Goal: Check status: Check status

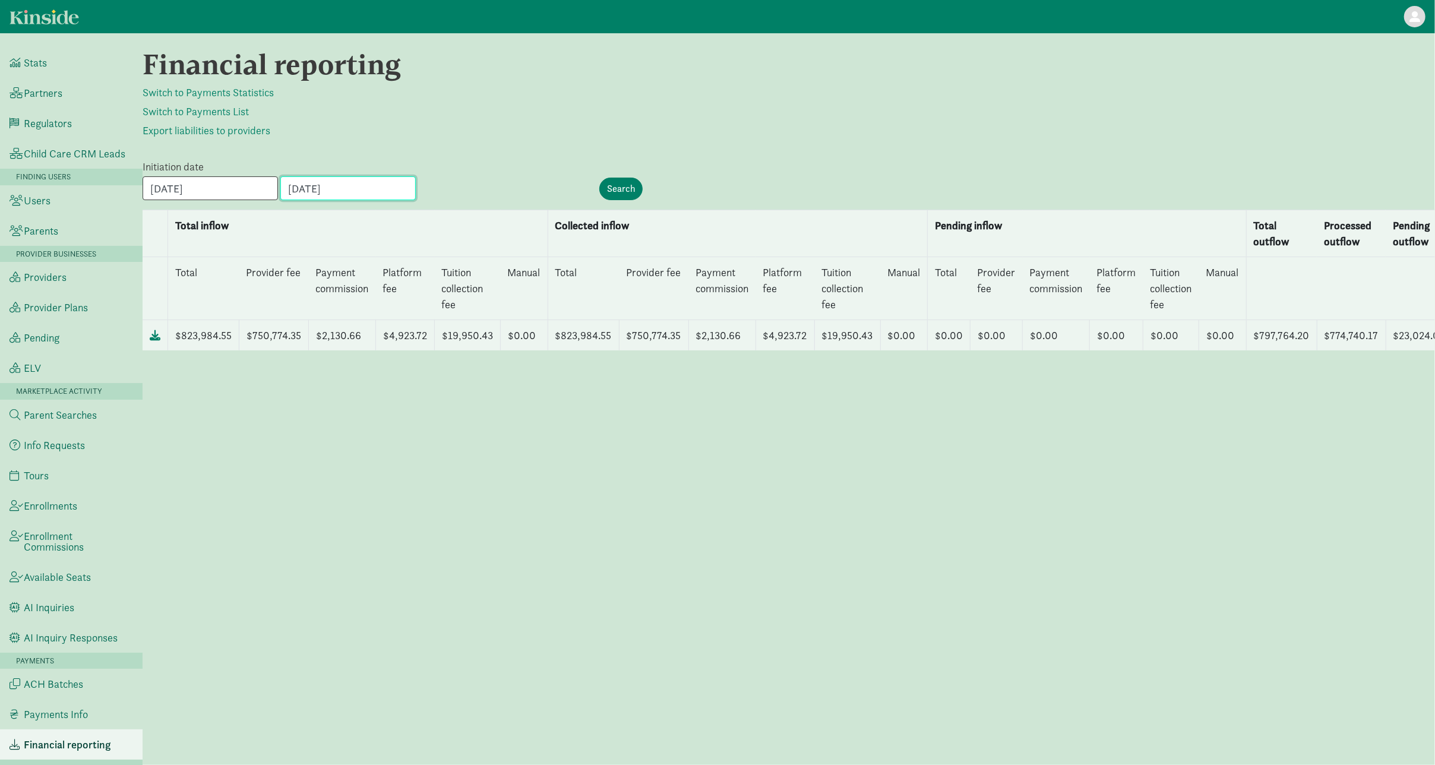
drag, startPoint x: 0, startPoint y: 0, endPoint x: 280, endPoint y: 189, distance: 338.4
click at [280, 189] on input "[DATE]" at bounding box center [347, 188] width 135 height 24
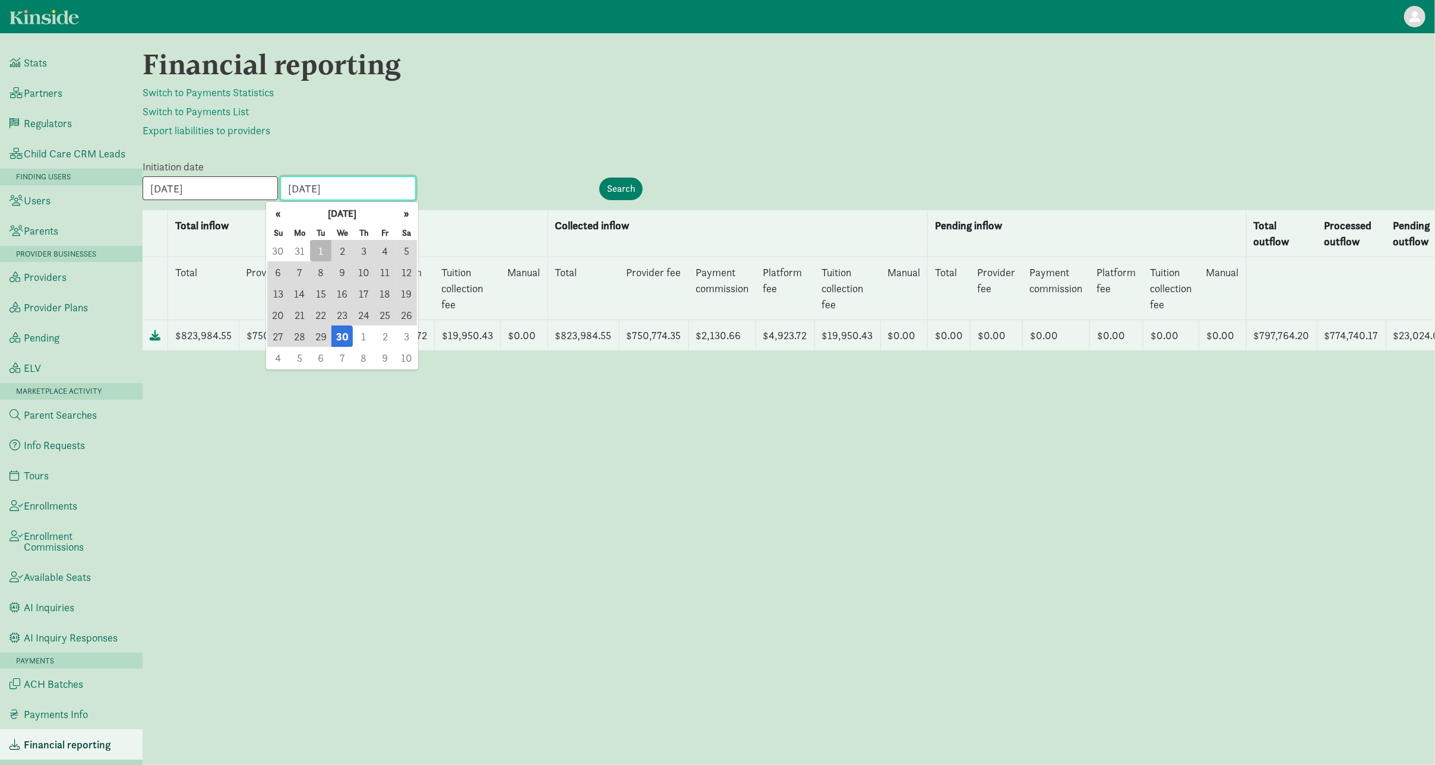
click at [280, 189] on input "[DATE]" at bounding box center [347, 188] width 135 height 24
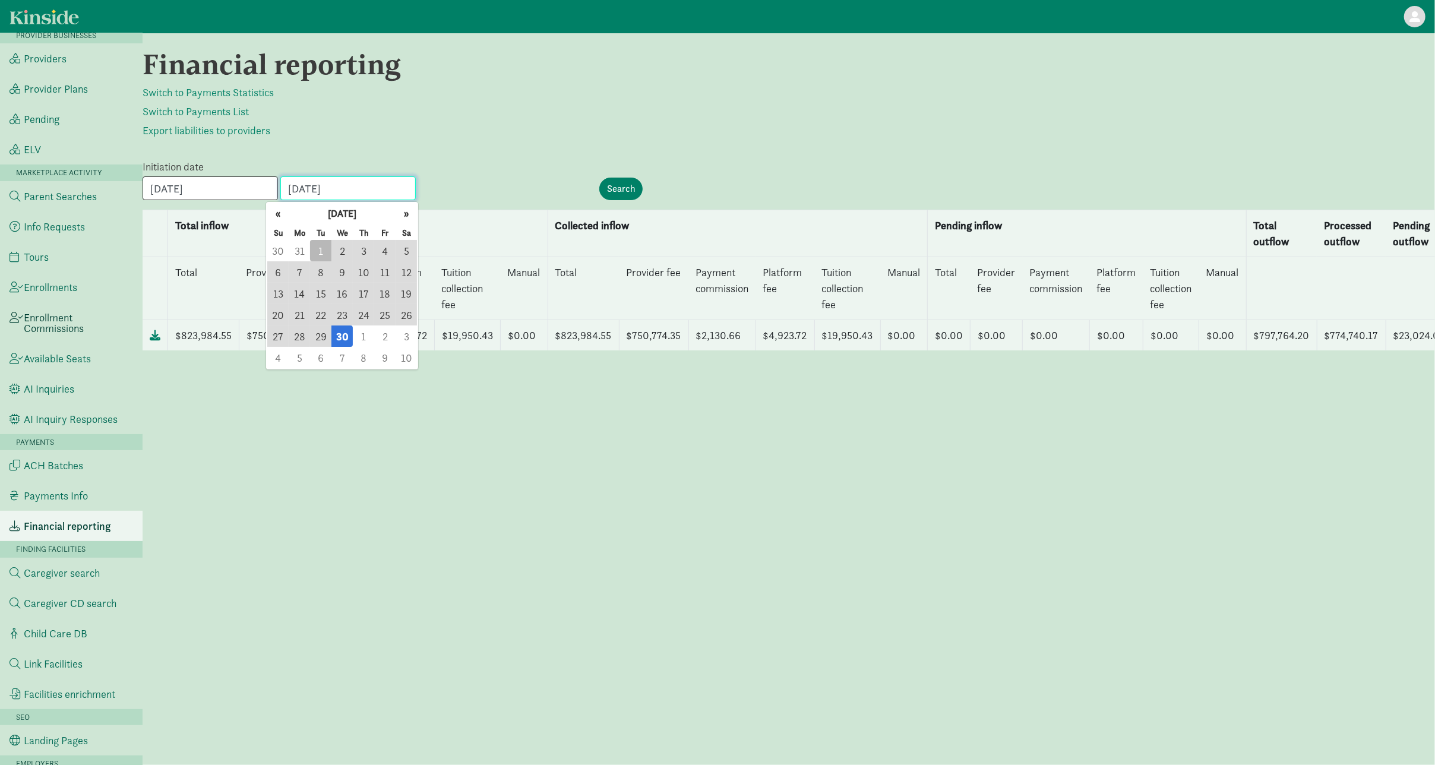
scroll to position [238, 0]
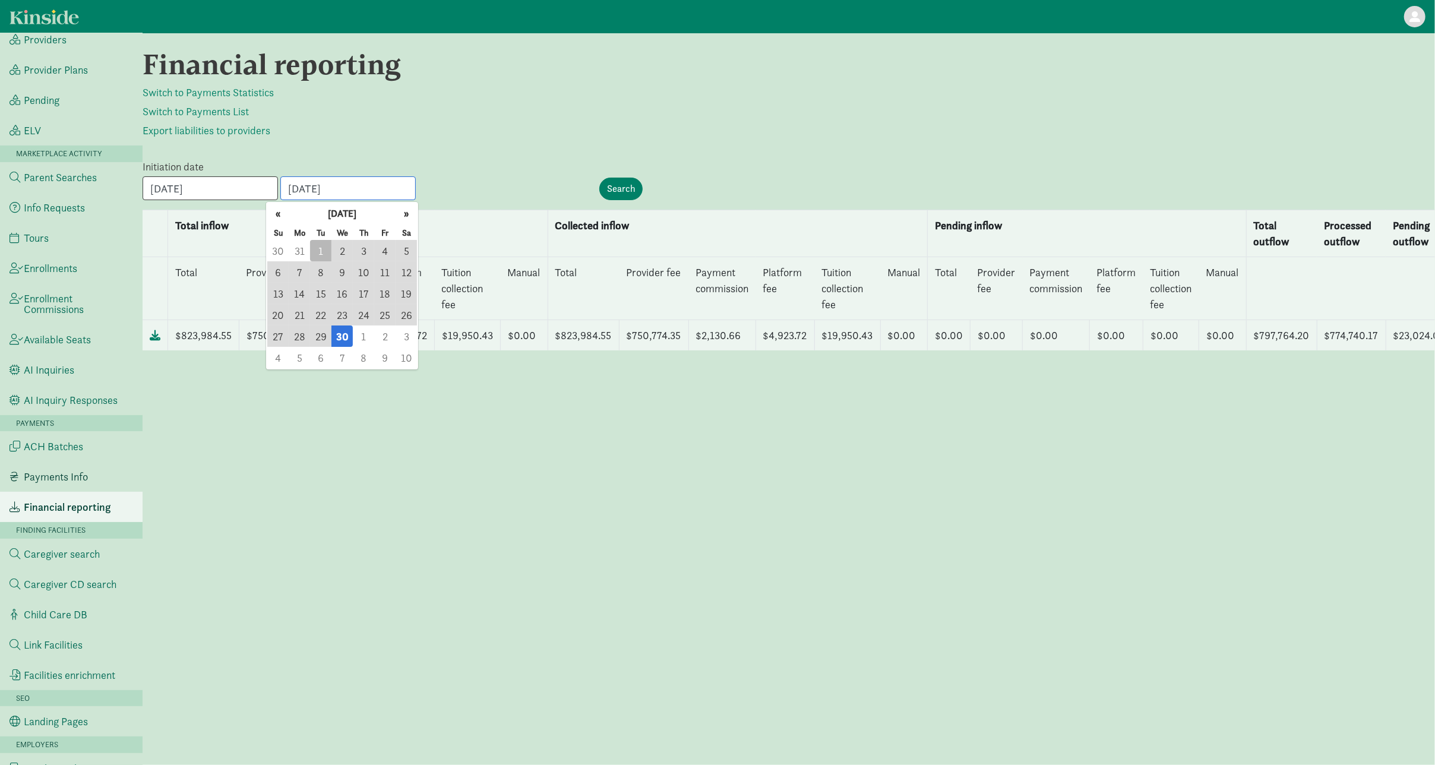
click at [79, 475] on span "Payments Info" at bounding box center [56, 477] width 64 height 11
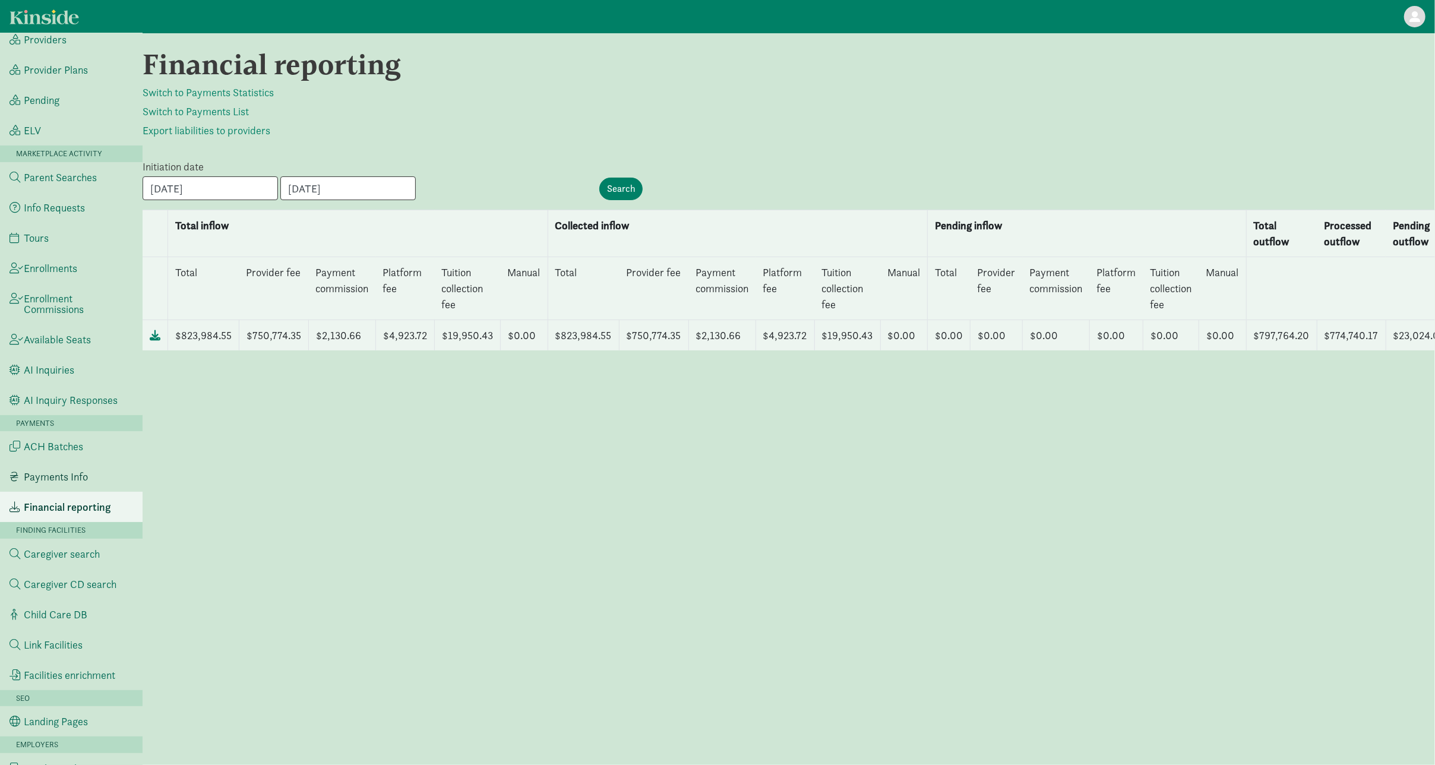
click at [79, 475] on span "Payments Info" at bounding box center [56, 477] width 64 height 11
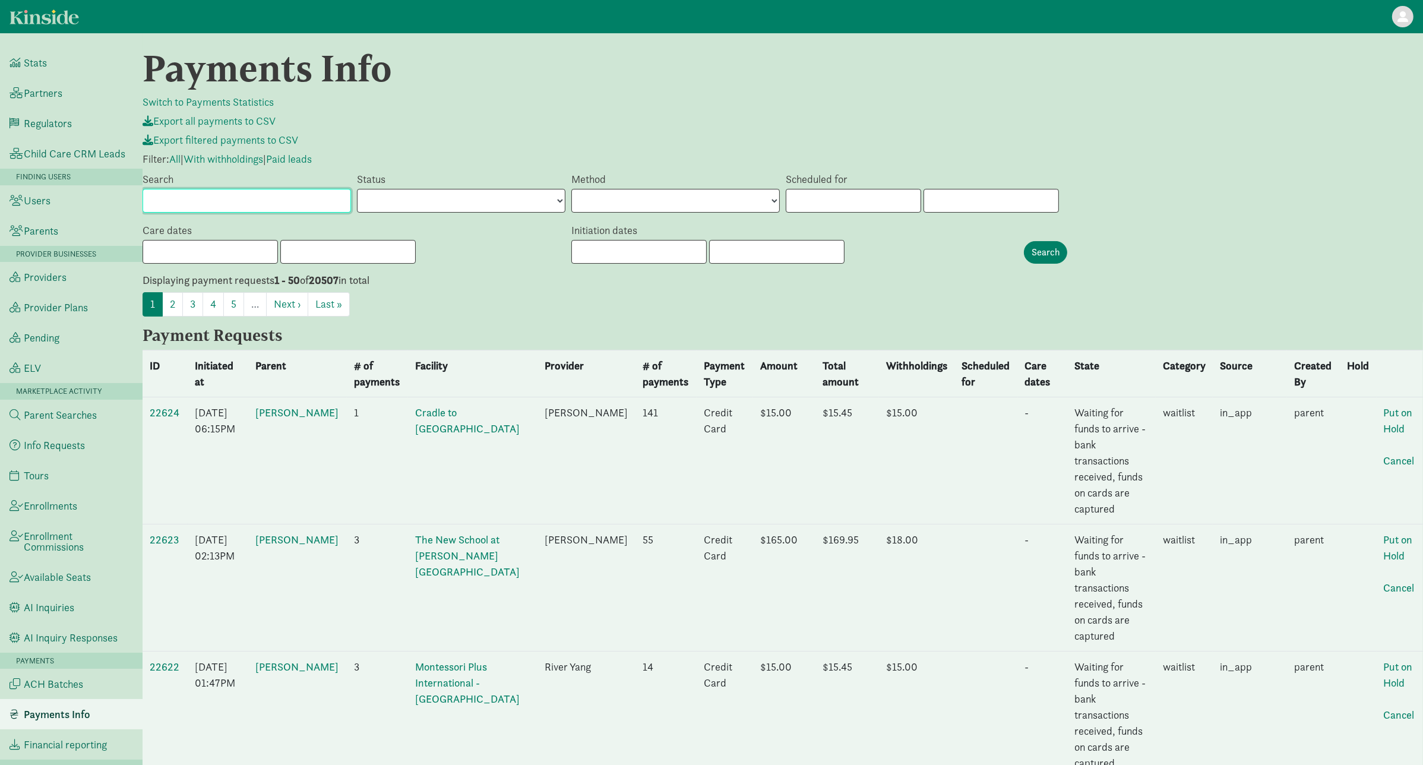
click at [296, 200] on input "Search" at bounding box center [247, 201] width 208 height 24
paste input "pr_19192"
type input "pr_19192"
click at [1070, 241] on div "Search" at bounding box center [1075, 252] width 108 height 23
click at [1063, 250] on input "Search" at bounding box center [1045, 252] width 43 height 23
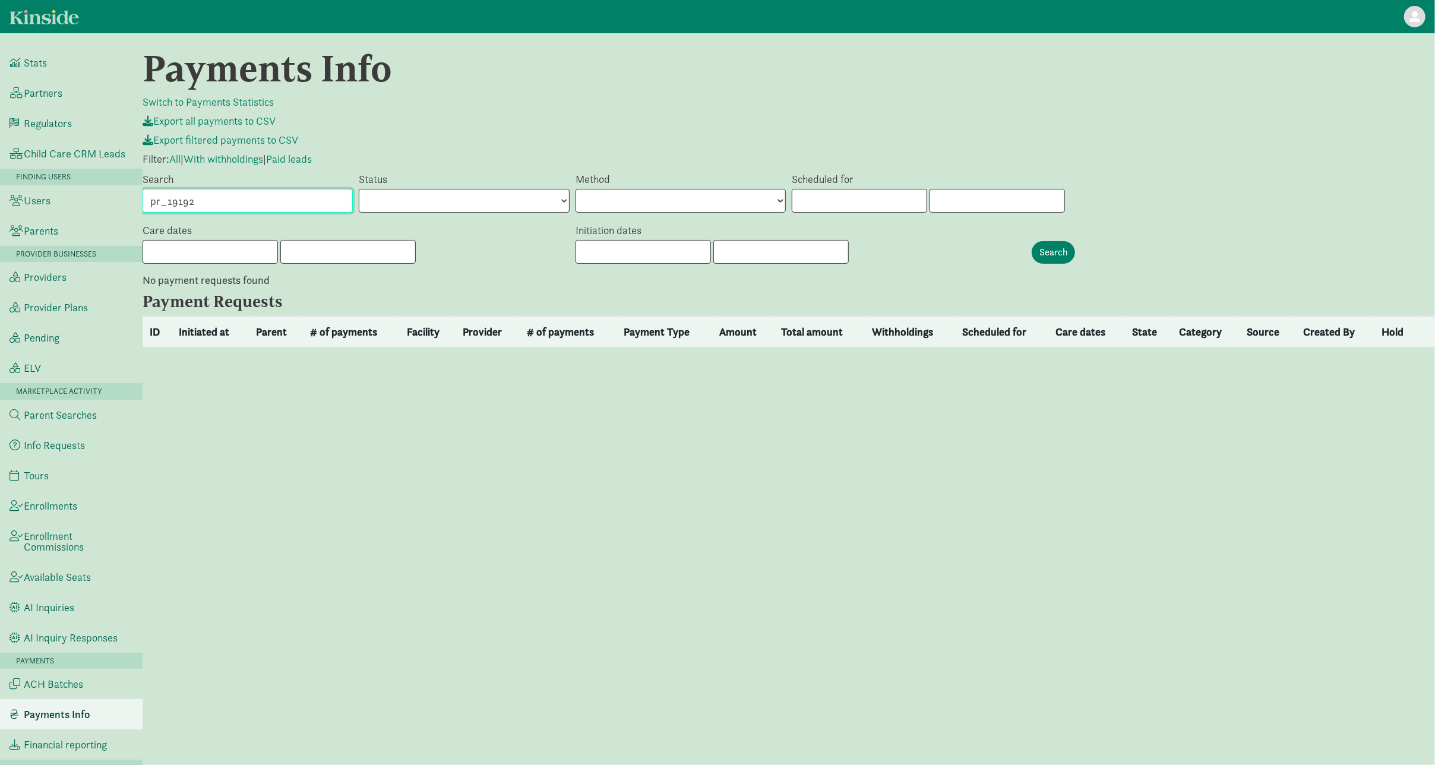
click at [238, 203] on input "pr_19192" at bounding box center [248, 201] width 210 height 24
